Goal: Task Accomplishment & Management: Manage account settings

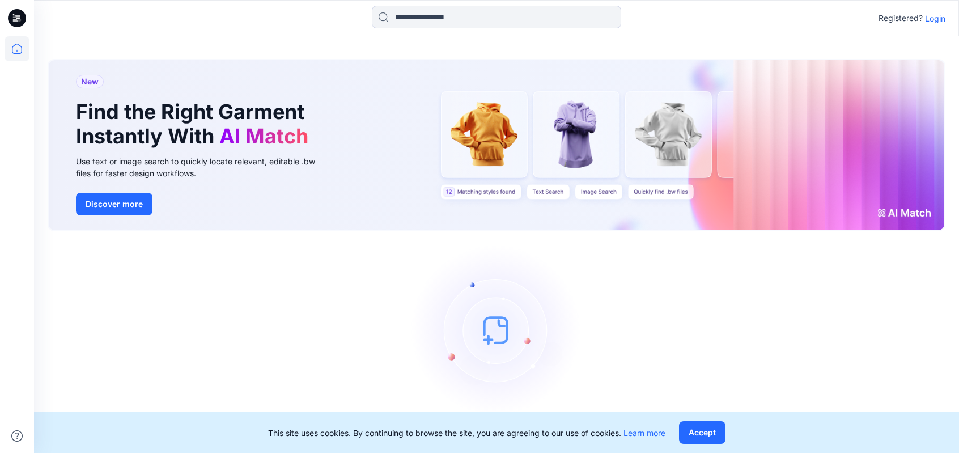
click at [942, 15] on p "Login" at bounding box center [935, 18] width 20 height 12
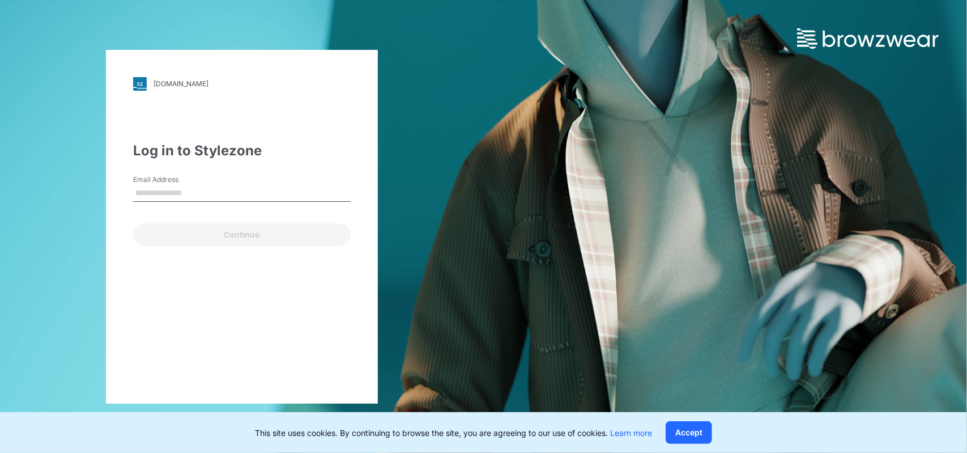
click at [180, 195] on input "Email Address" at bounding box center [242, 193] width 218 height 17
click at [168, 188] on input "Email Address" at bounding box center [242, 193] width 218 height 17
type input "**********"
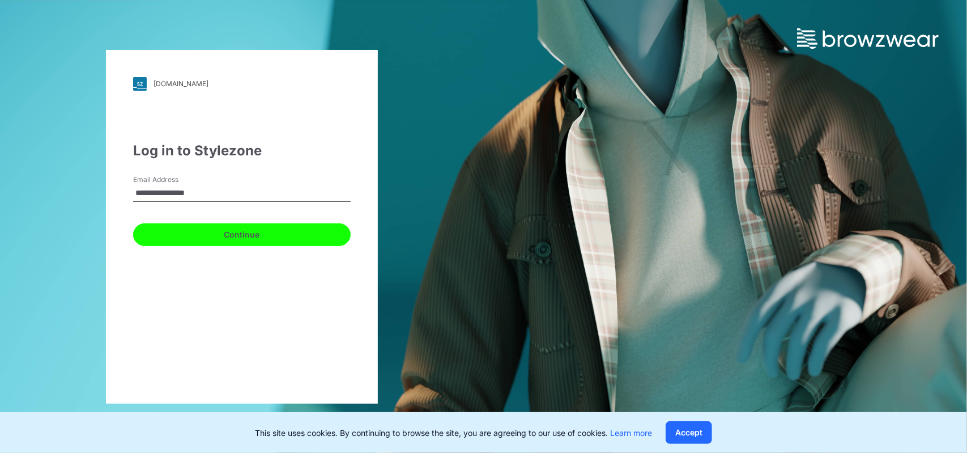
click at [218, 239] on button "Continue" at bounding box center [242, 234] width 218 height 23
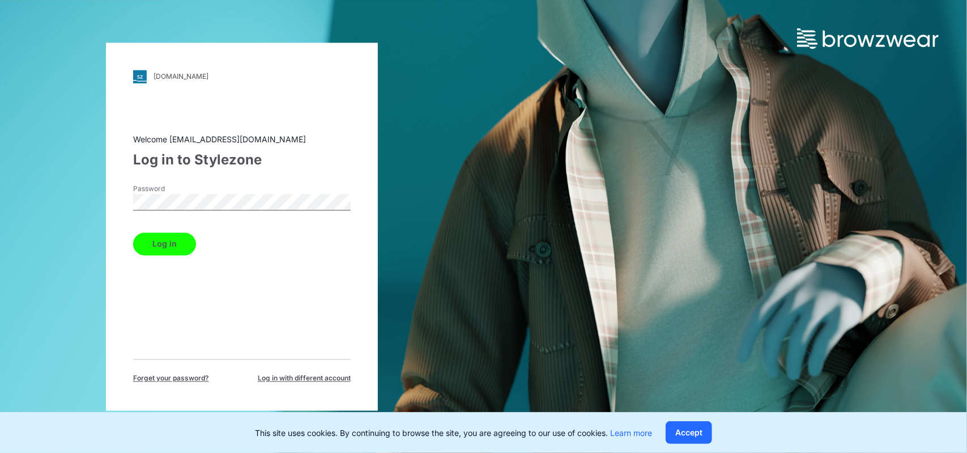
click at [166, 243] on button "Log in" at bounding box center [164, 243] width 63 height 23
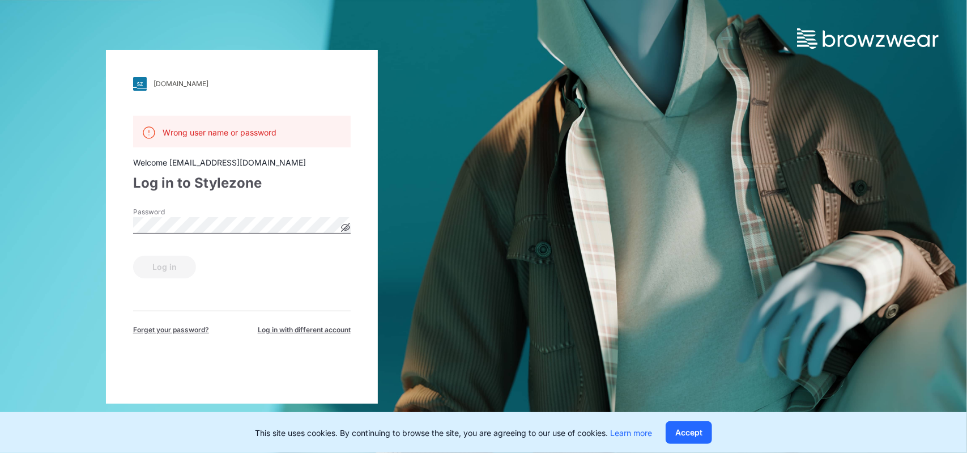
click at [346, 228] on icon at bounding box center [346, 227] width 3 height 3
click at [346, 228] on icon at bounding box center [345, 227] width 3 height 3
click at [243, 274] on div "Log in" at bounding box center [242, 264] width 218 height 27
